Goal: Task Accomplishment & Management: Manage account settings

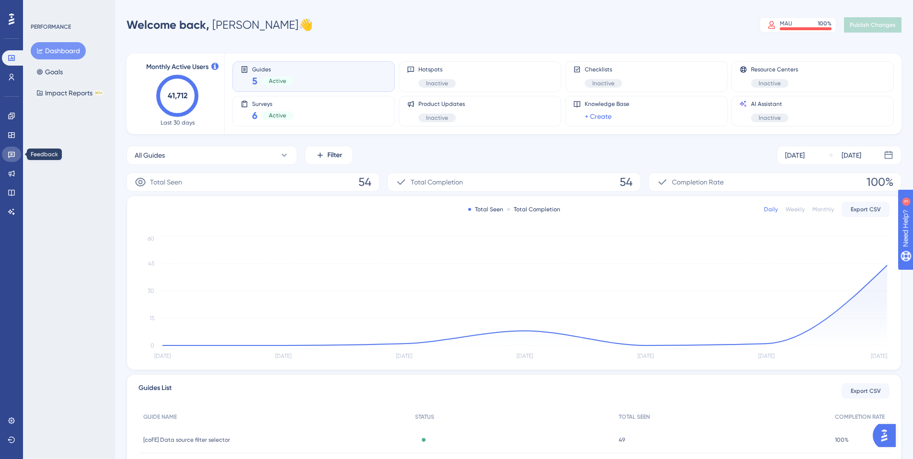
click at [20, 156] on link at bounding box center [11, 154] width 19 height 15
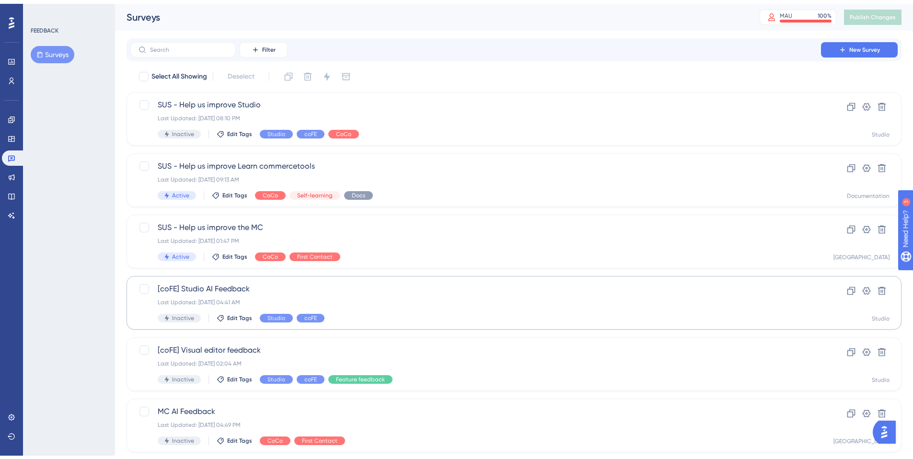
scroll to position [285, 0]
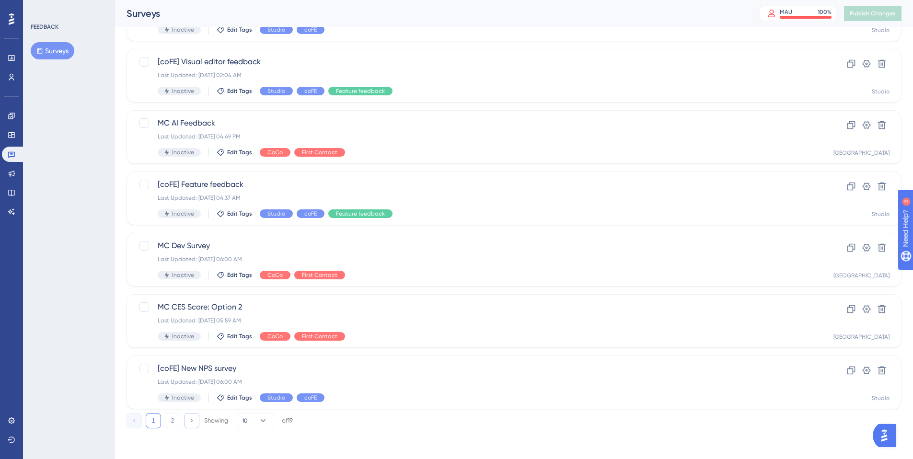
click at [195, 420] on button at bounding box center [191, 420] width 15 height 15
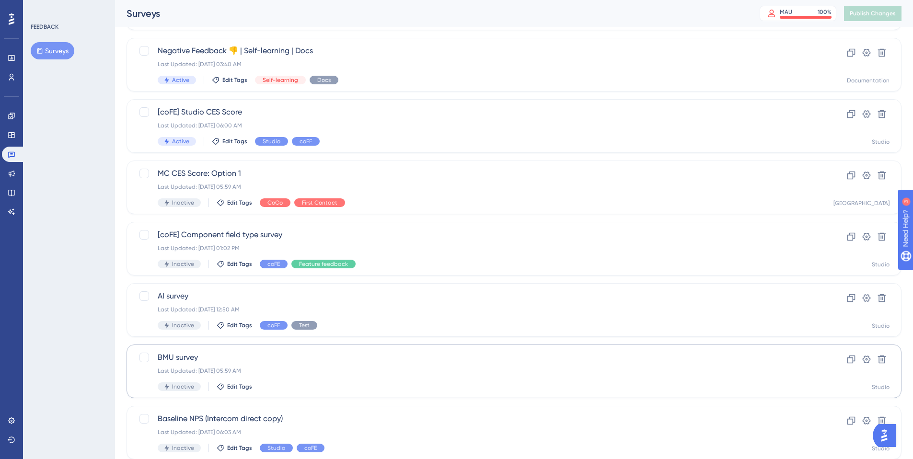
scroll to position [168, 0]
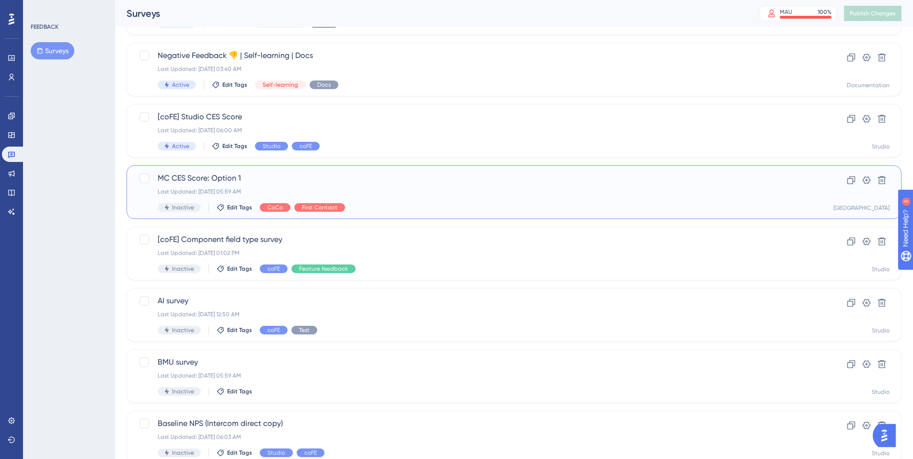
click at [481, 197] on div "MC CES Score: Option 1 Last Updated: Jul 22 2025, 05:59 AM Inactive Edit Tags C…" at bounding box center [476, 192] width 636 height 39
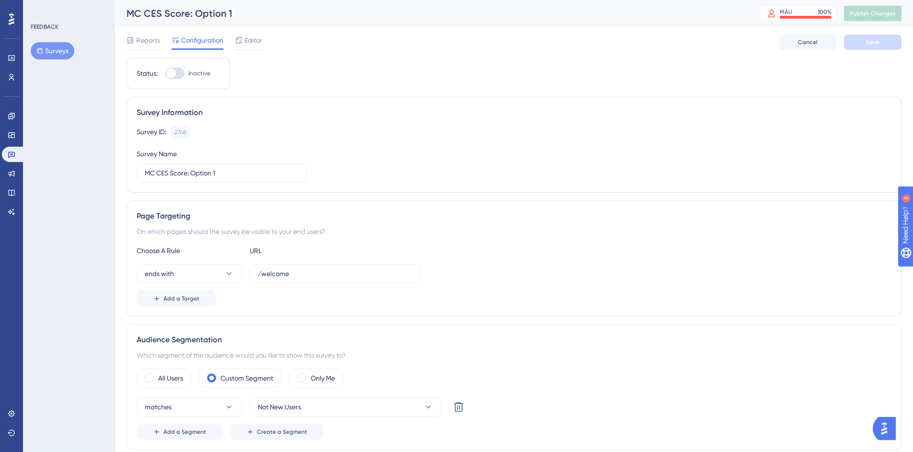
click at [175, 72] on div at bounding box center [171, 74] width 10 height 10
click at [165, 73] on input "Inactive" at bounding box center [165, 73] width 0 height 0
checkbox input "true"
click at [864, 38] on button "Save" at bounding box center [873, 42] width 58 height 15
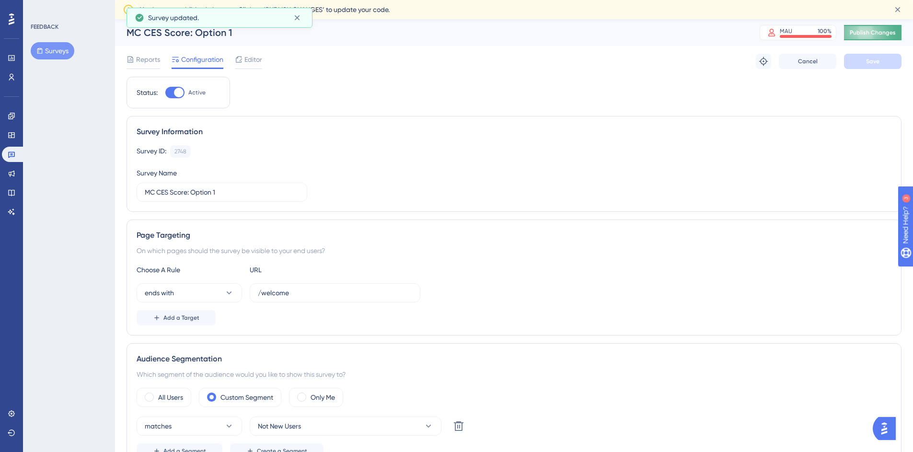
click at [879, 34] on span "Publish Changes" at bounding box center [873, 33] width 46 height 8
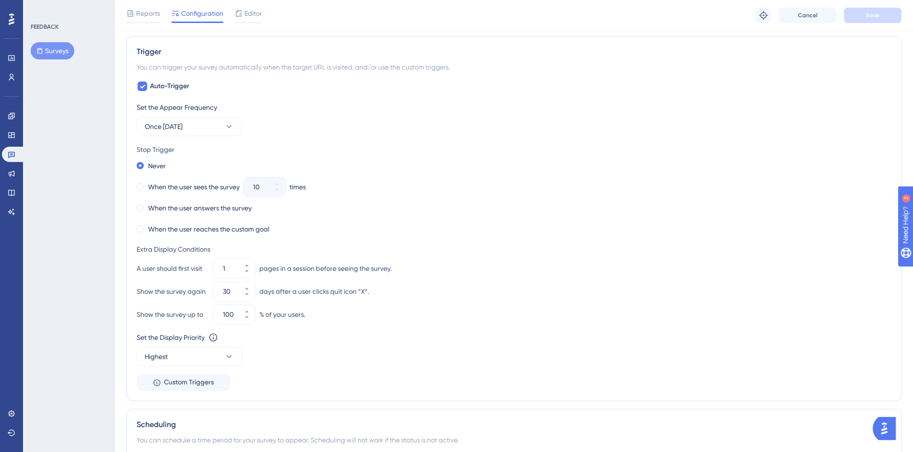
scroll to position [603, 0]
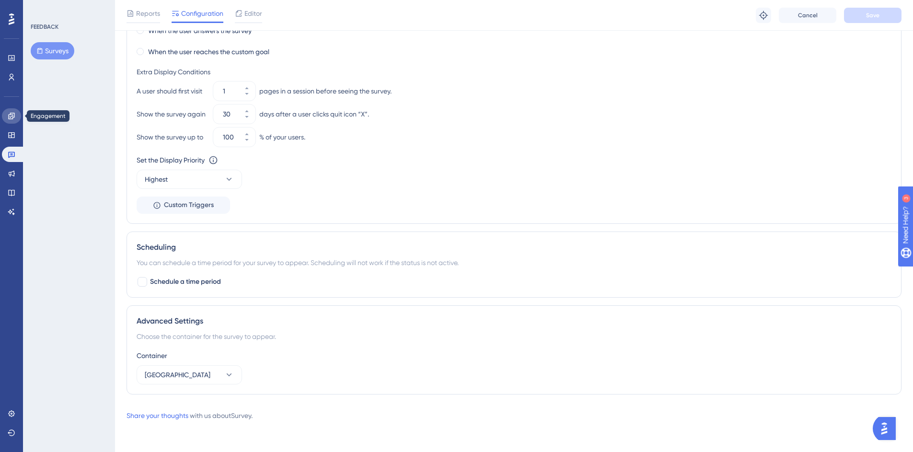
click at [11, 117] on icon at bounding box center [12, 116] width 8 height 8
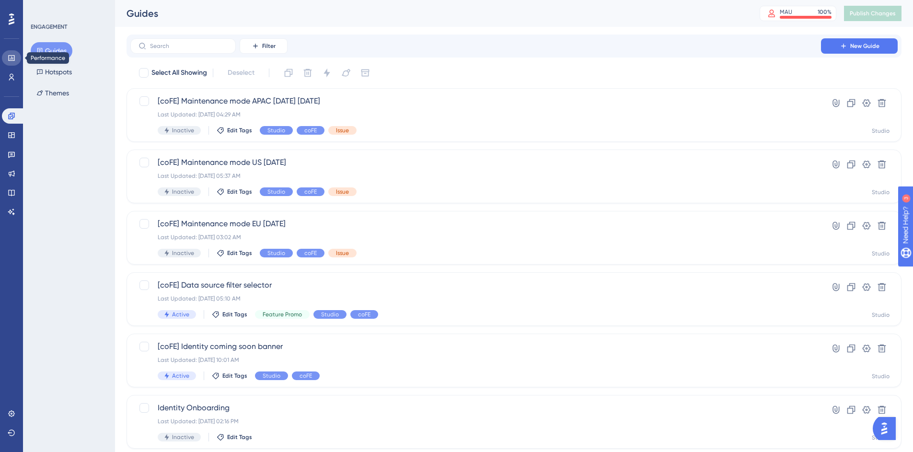
click at [12, 62] on link at bounding box center [11, 57] width 19 height 15
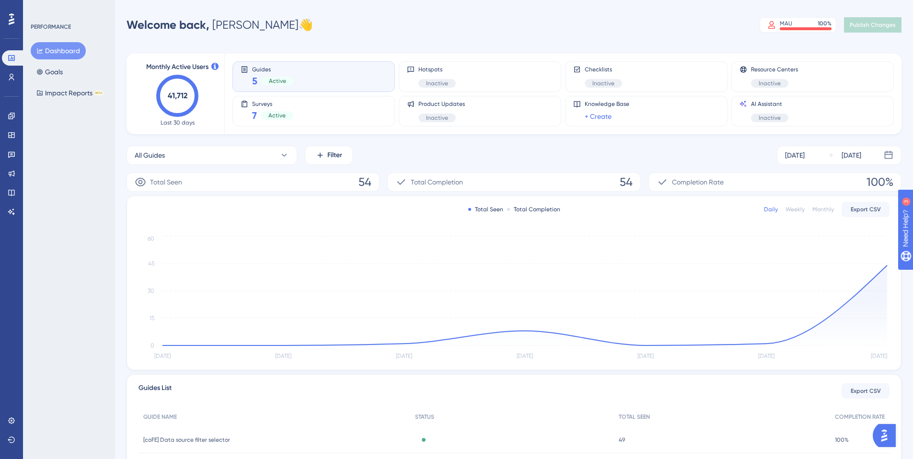
click at [12, 17] on icon at bounding box center [12, 19] width 6 height 12
click at [14, 151] on icon at bounding box center [12, 155] width 8 height 8
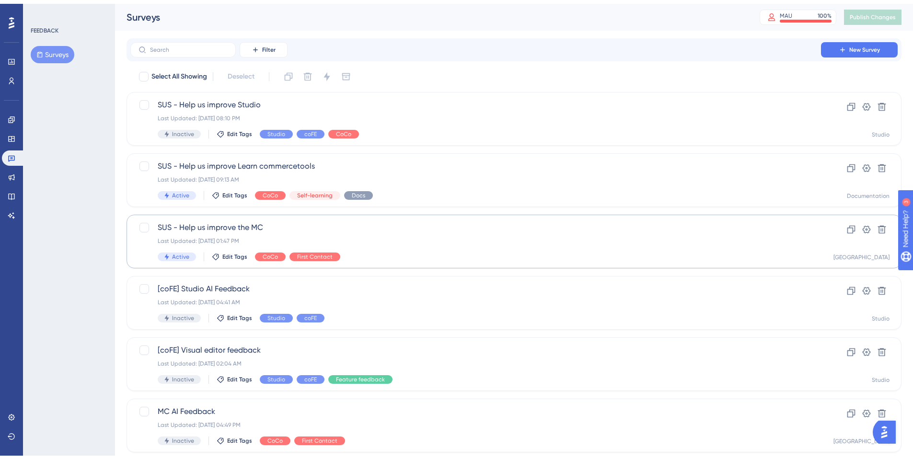
scroll to position [285, 0]
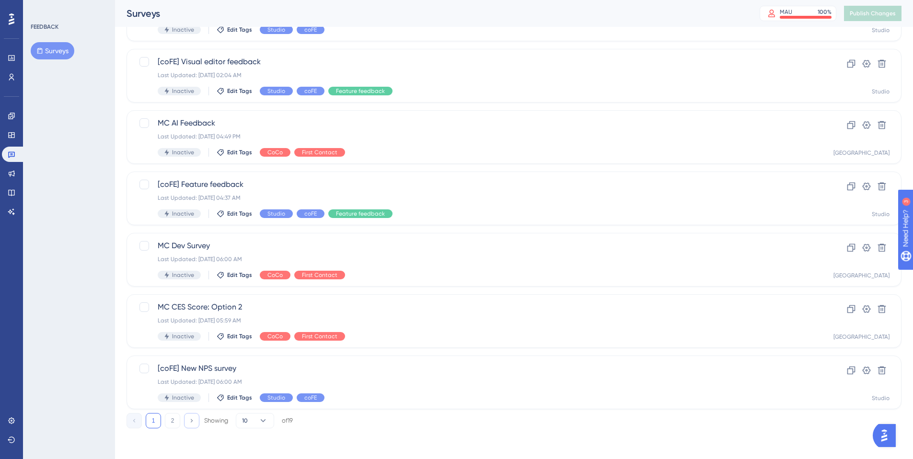
click at [198, 424] on button at bounding box center [191, 420] width 15 height 15
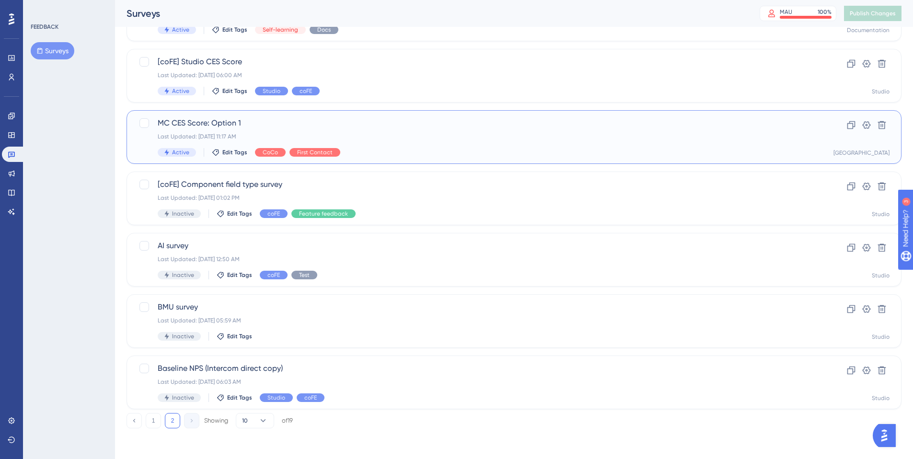
click at [421, 127] on span "MC CES Score: Option 1" at bounding box center [476, 123] width 636 height 12
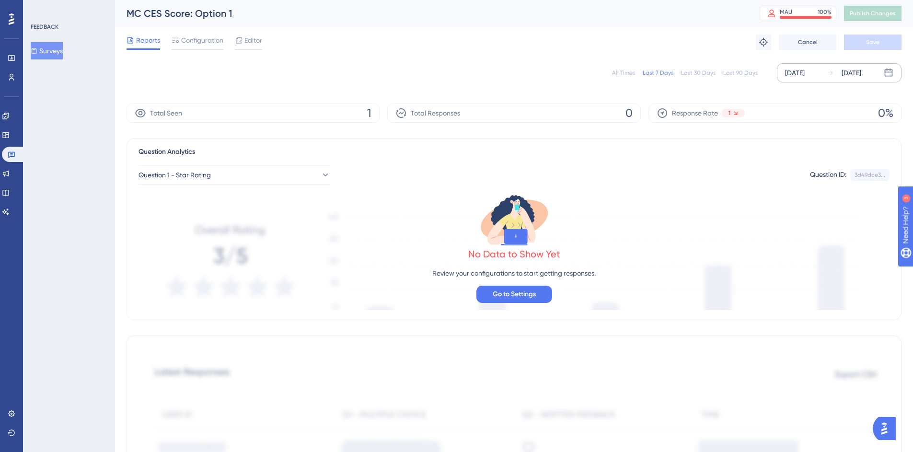
click at [805, 71] on div "[DATE]" at bounding box center [795, 73] width 20 height 12
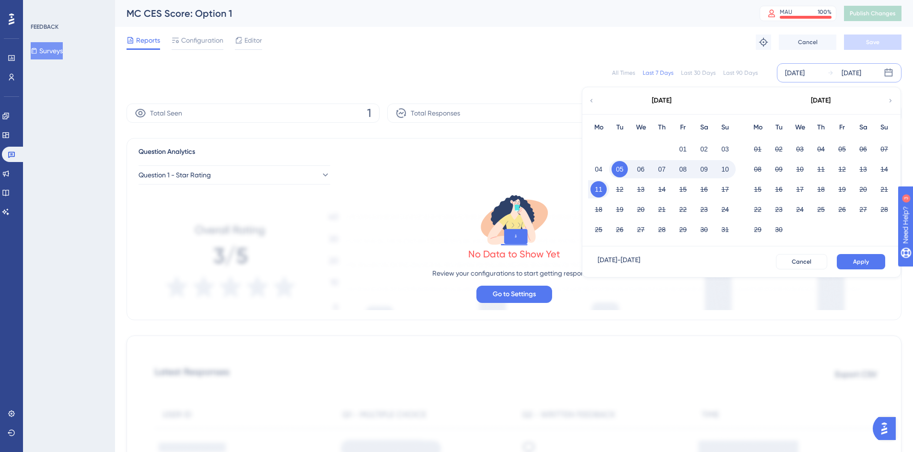
click at [593, 104] on icon at bounding box center [591, 100] width 7 height 9
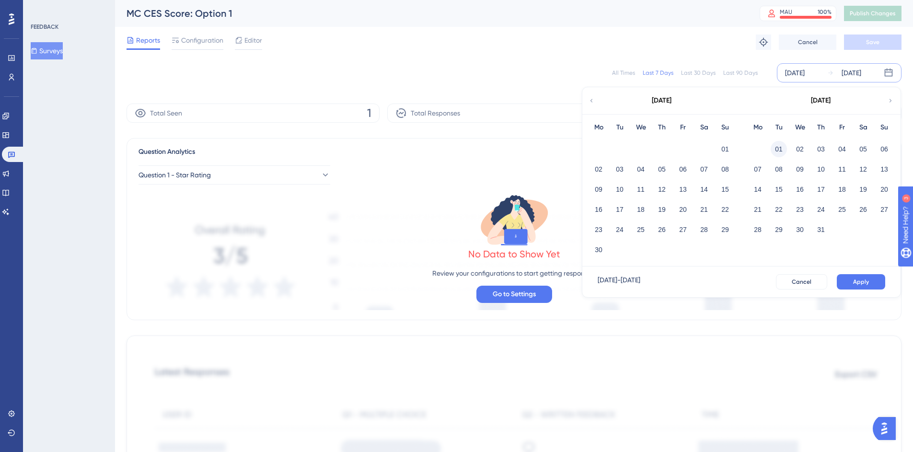
click at [773, 148] on button "01" at bounding box center [779, 149] width 16 height 16
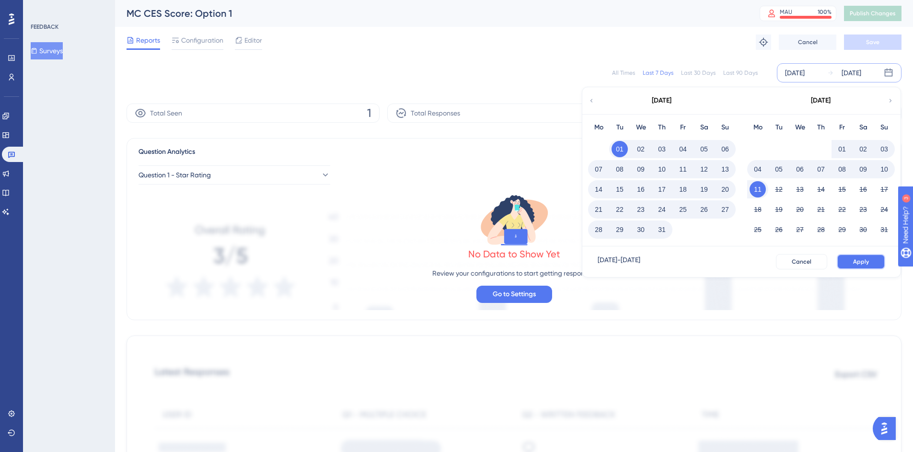
click at [858, 261] on span "Apply" at bounding box center [861, 262] width 16 height 8
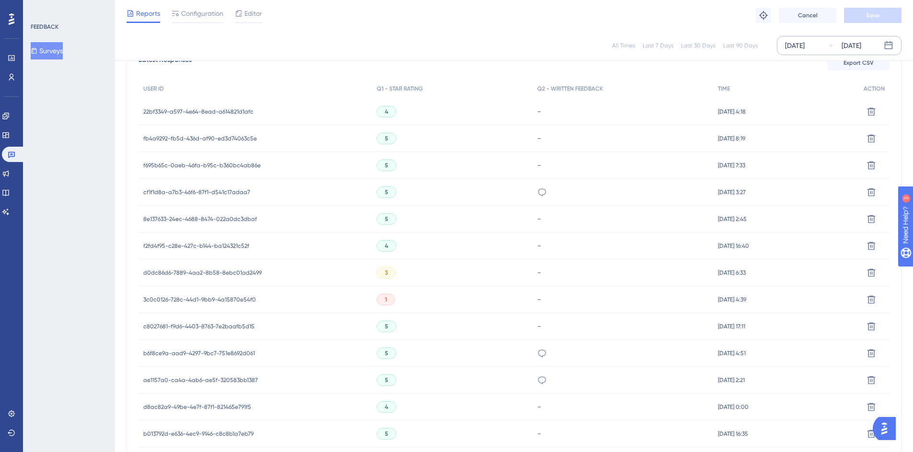
scroll to position [257, 0]
